Goal: Information Seeking & Learning: Learn about a topic

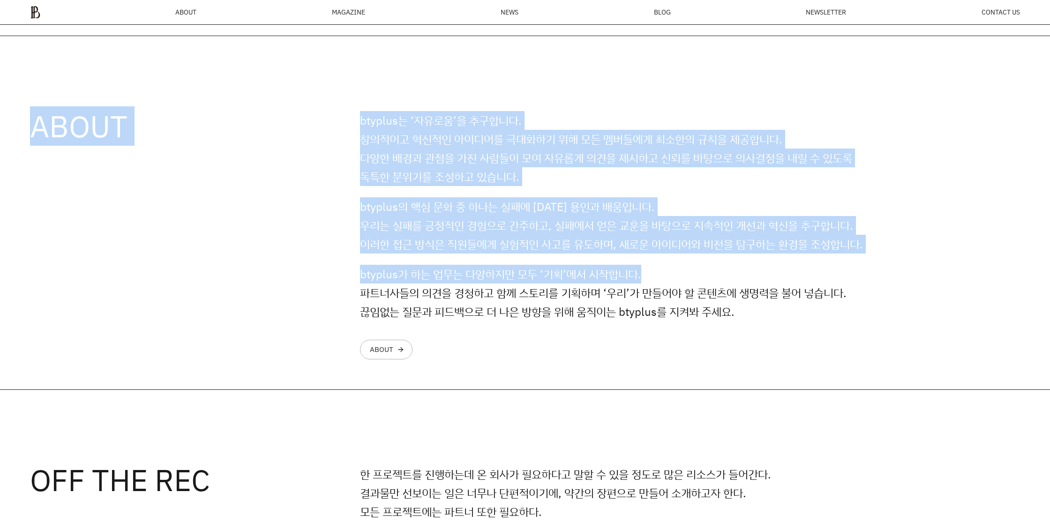
drag, startPoint x: 485, startPoint y: 151, endPoint x: 784, endPoint y: 283, distance: 326.8
click at [784, 283] on div "ABOUT btyplus는 ‘자유로움’을 추구합니다. 창의적이고 혁신적인 아이디어를 극대화하기 위해 모든 멤버들에게 최소한의 규칙을 제공합니다…" at bounding box center [525, 213] width 1050 height 354
click at [784, 283] on p "btyplus가 하는 업무는 다양하지만 모두 ‘기획’에서 시작합니다. 파트너사들의 의견을 경청하고 함께 스토리를 기획하며 ‘우리’가 만들어야 …" at bounding box center [618, 293] width 516 height 56
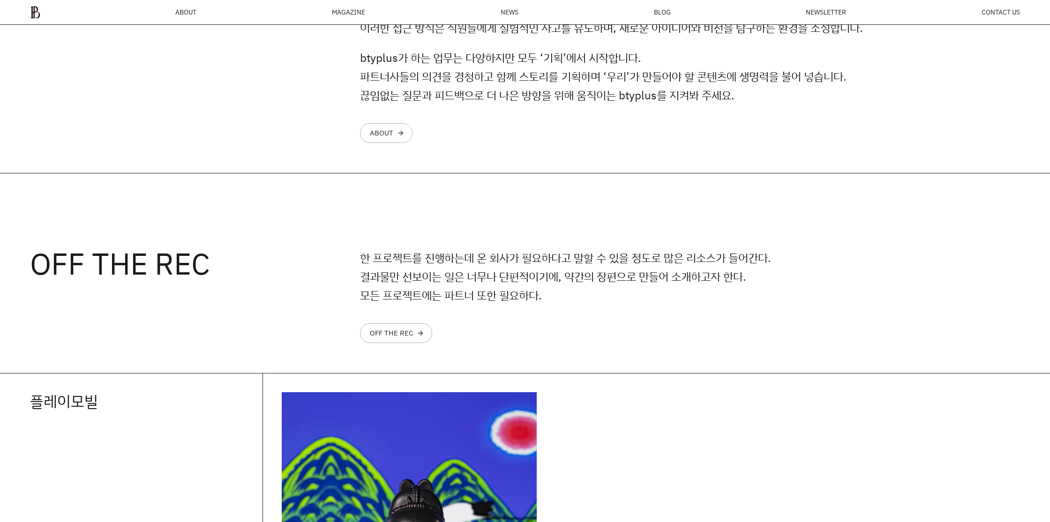
scroll to position [1121, 0]
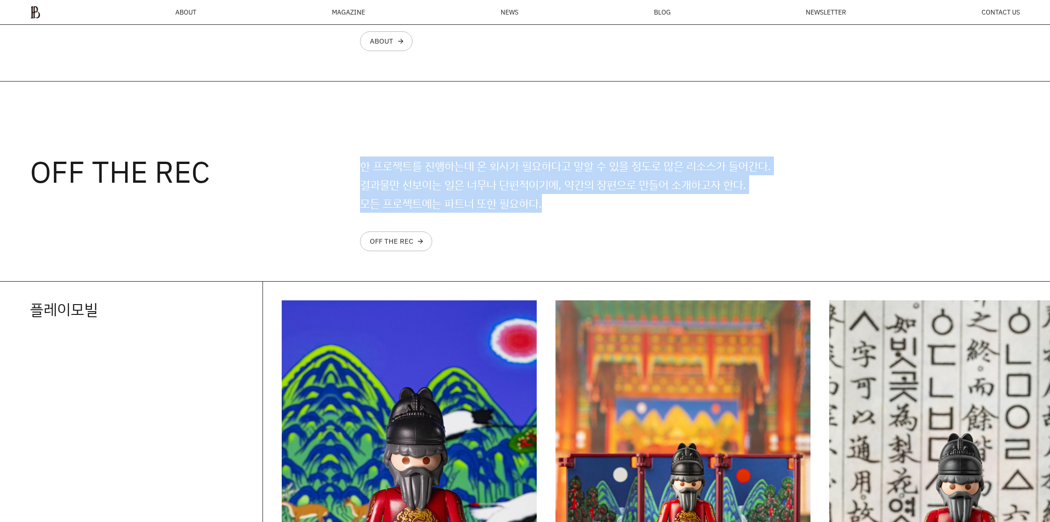
drag, startPoint x: 477, startPoint y: 203, endPoint x: 634, endPoint y: 216, distance: 157.1
click at [631, 216] on div "OFF THE REC 한 프로젝트를 진행하는데 온 회사가 필요하다고 말할 수 있을 정도로 많은 리소스가 들어간다. 결과물만 선보이는 일은 너무…" at bounding box center [525, 182] width 1050 height 200
click at [634, 216] on div "한 프로젝트를 진행하는데 온 회사가 필요하다고 말할 수 있을 정도로 많은 리소스가 들어간다. 결과물만 선보이는 일은 너무나 단편적이기에, 약간…" at bounding box center [618, 204] width 516 height 95
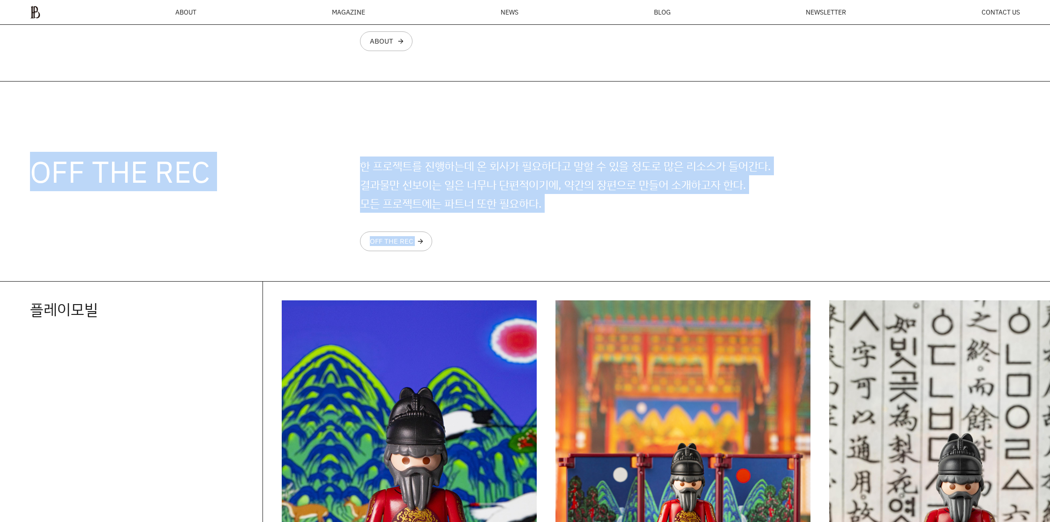
drag, startPoint x: 707, startPoint y: 228, endPoint x: 284, endPoint y: 149, distance: 429.9
click at [284, 149] on div "OFF THE REC 한 프로젝트를 진행하는데 온 회사가 필요하다고 말할 수 있을 정도로 많은 리소스가 들어간다. 결과물만 선보이는 일은 너무…" at bounding box center [525, 182] width 1050 height 200
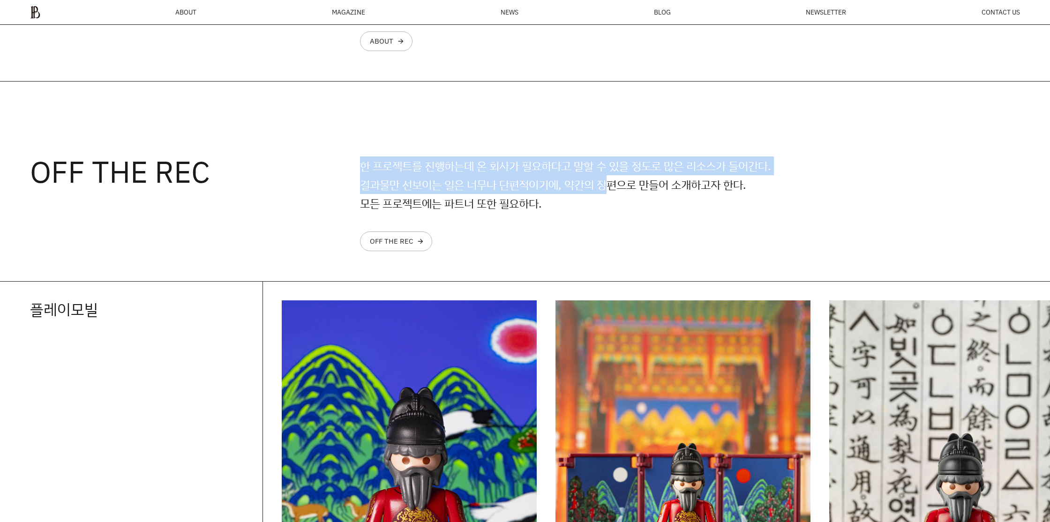
drag, startPoint x: 380, startPoint y: 165, endPoint x: 606, endPoint y: 191, distance: 227.0
click at [606, 191] on p "한 프로젝트를 진행하는데 온 회사가 필요하다고 말할 수 있을 정도로 많은 리소스가 들어간다. 결과물만 선보이는 일은 너무나 단편적이기에, 약간…" at bounding box center [618, 185] width 516 height 56
drag, startPoint x: 606, startPoint y: 191, endPoint x: 588, endPoint y: 205, distance: 22.4
click at [606, 192] on p "한 프로젝트를 진행하는데 온 회사가 필요하다고 말할 수 있을 정도로 많은 리소스가 들어간다. 결과물만 선보이는 일은 너무나 단편적이기에, 약간…" at bounding box center [618, 185] width 516 height 56
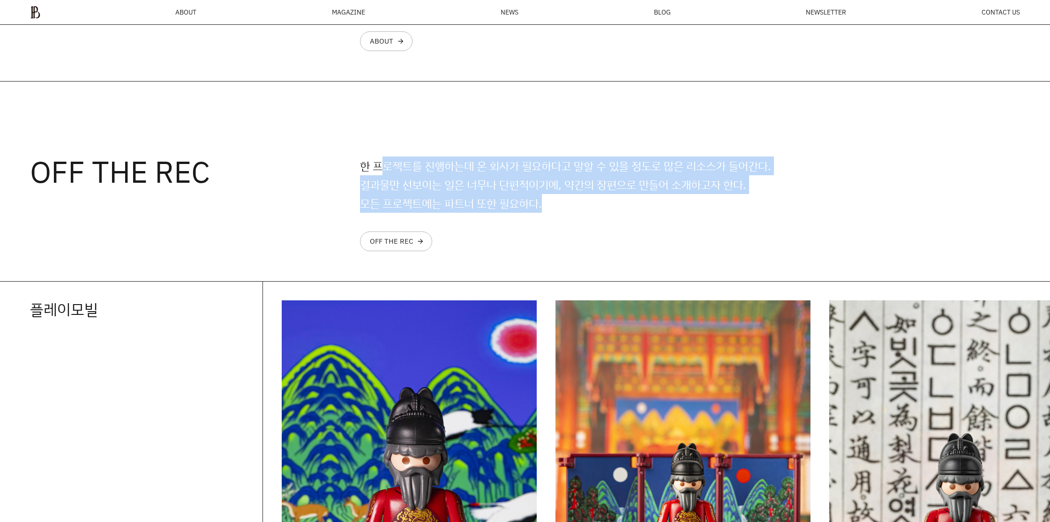
drag, startPoint x: 567, startPoint y: 203, endPoint x: 379, endPoint y: 158, distance: 193.8
click at [379, 158] on p "한 프로젝트를 진행하는데 온 회사가 필요하다고 말할 수 있을 정도로 많은 리소스가 들어간다. 결과물만 선보이는 일은 너무나 단편적이기에, 약간…" at bounding box center [618, 185] width 516 height 56
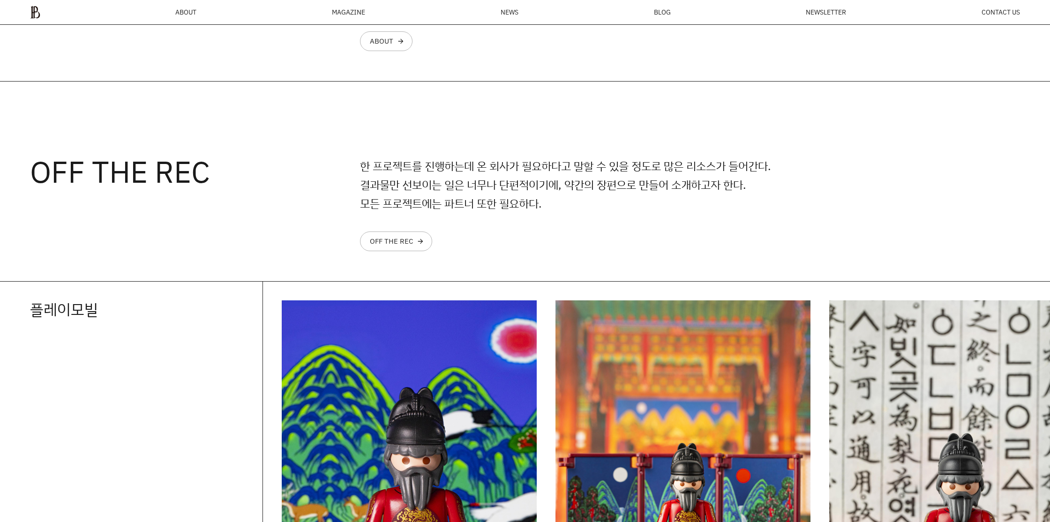
drag, startPoint x: 379, startPoint y: 158, endPoint x: 414, endPoint y: 160, distance: 35.2
click at [379, 158] on p "한 프로젝트를 진행하는데 온 회사가 필요하다고 말할 수 있을 정도로 많은 리소스가 들어간다. 결과물만 선보이는 일은 너무나 단편적이기에, 약간…" at bounding box center [618, 185] width 516 height 56
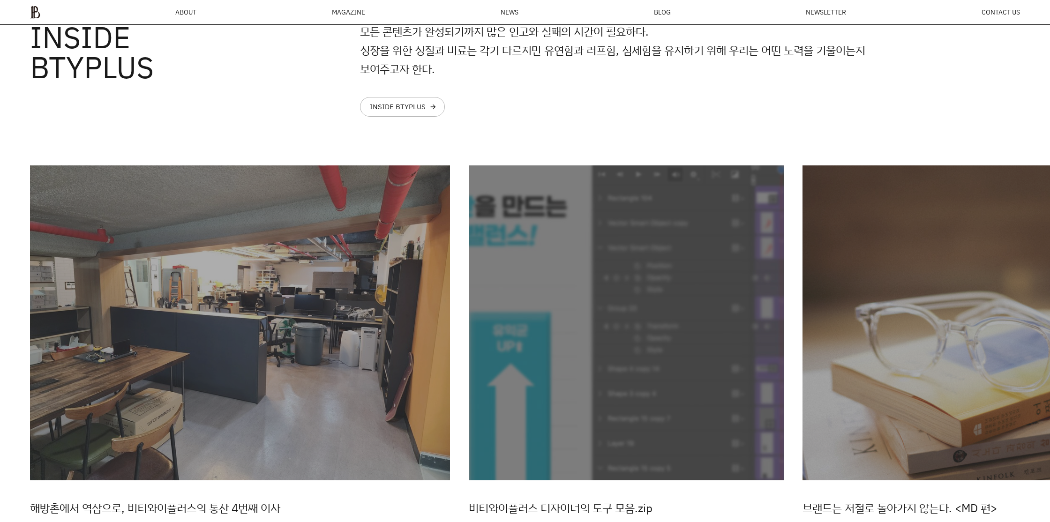
scroll to position [2982, 0]
